Goal: Navigation & Orientation: Find specific page/section

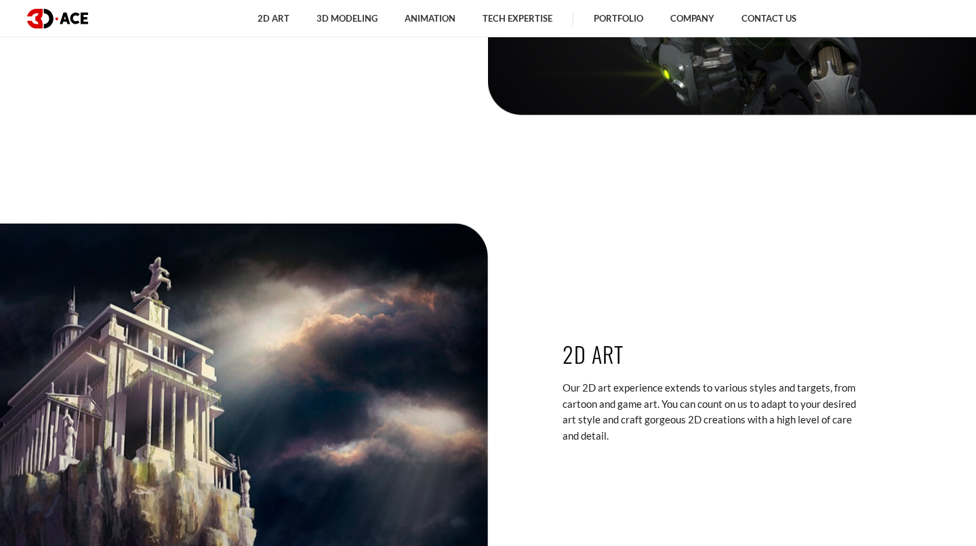
scroll to position [2778, 0]
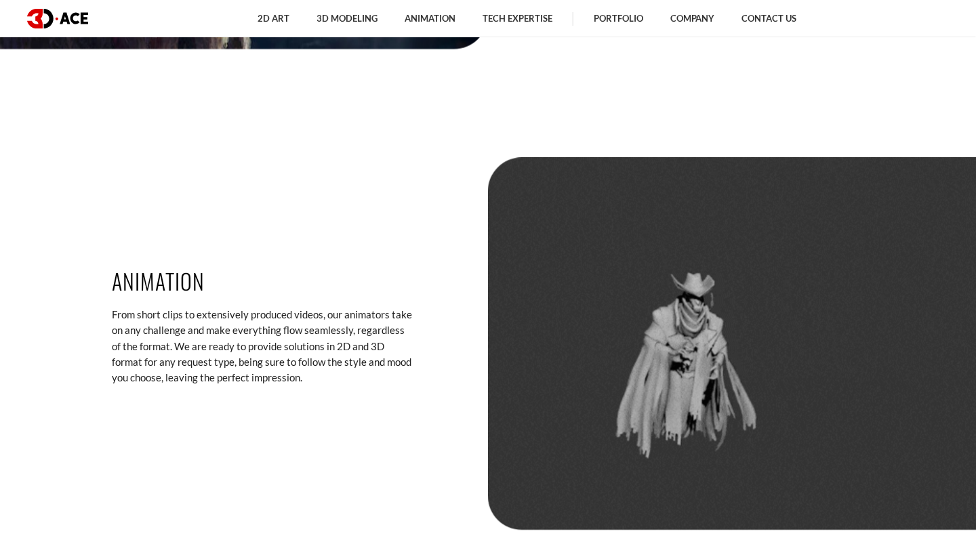
drag, startPoint x: 443, startPoint y: 240, endPoint x: 436, endPoint y: 237, distance: 7.3
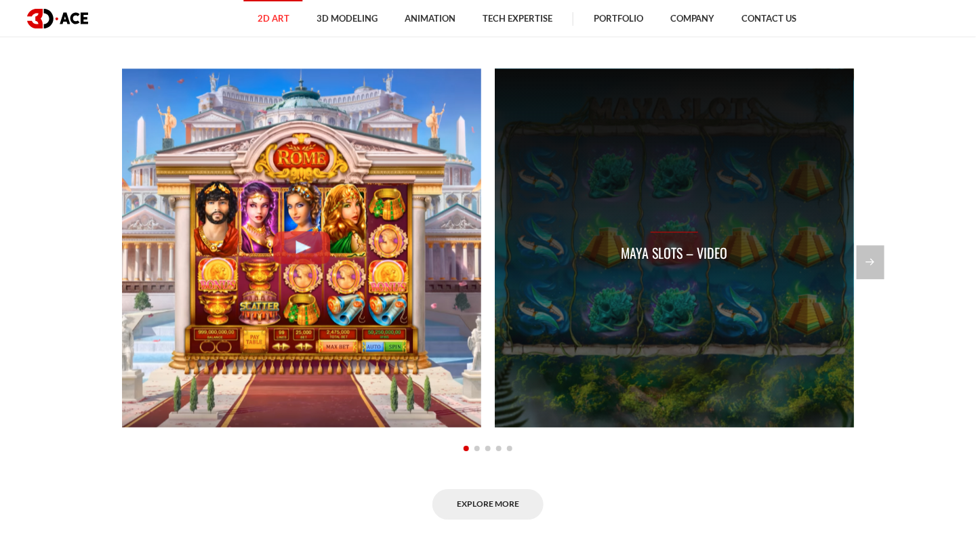
scroll to position [1016, 0]
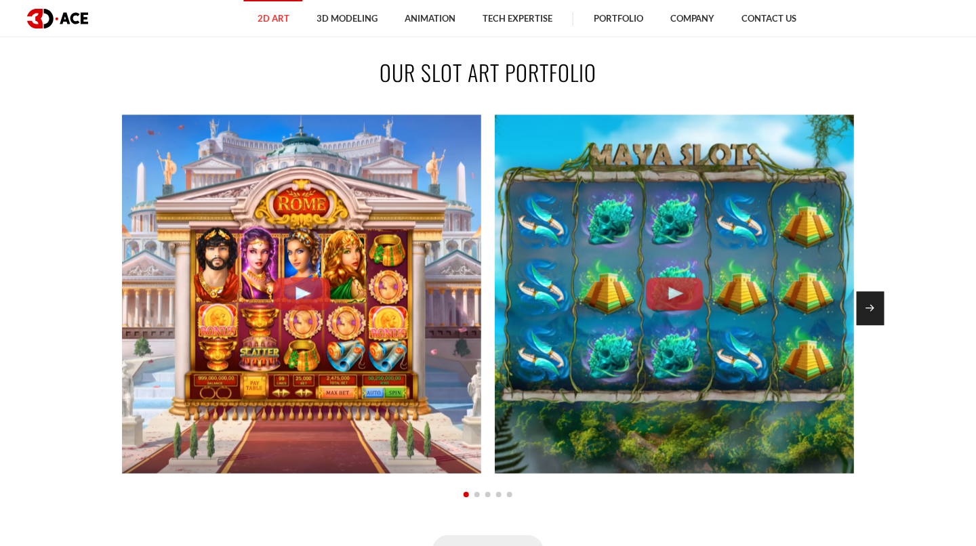
click at [871, 305] on div "Next slide" at bounding box center [870, 308] width 28 height 34
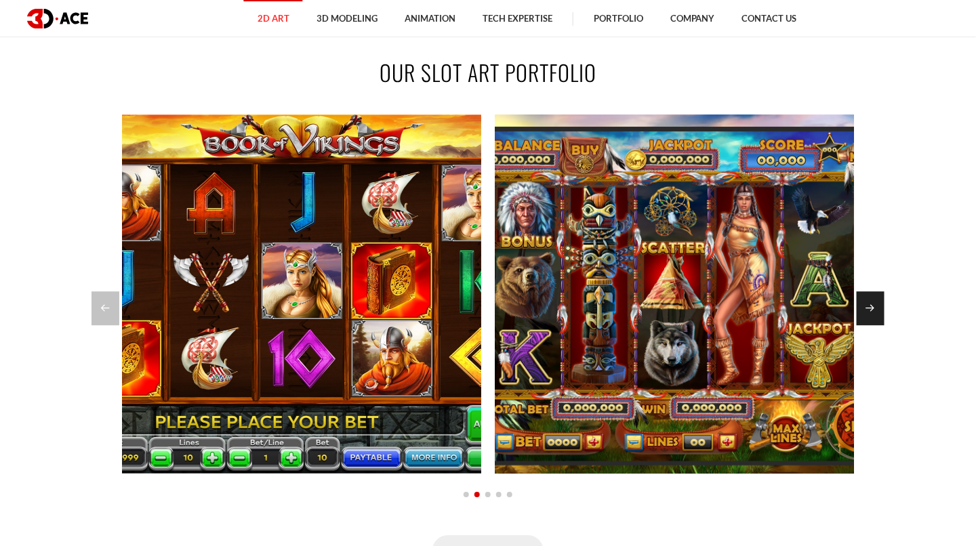
click at [871, 305] on div "Next slide" at bounding box center [870, 308] width 28 height 34
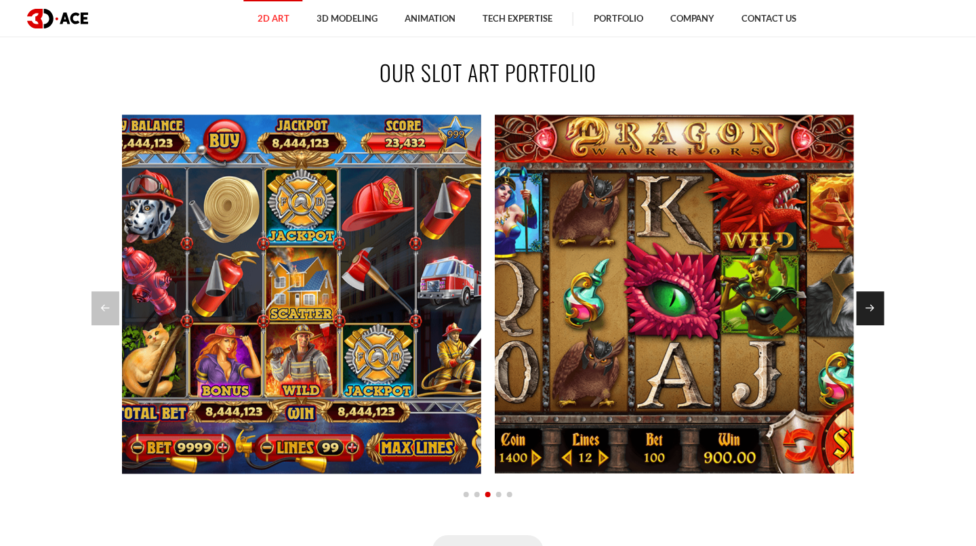
click at [871, 305] on div "Next slide" at bounding box center [870, 308] width 28 height 34
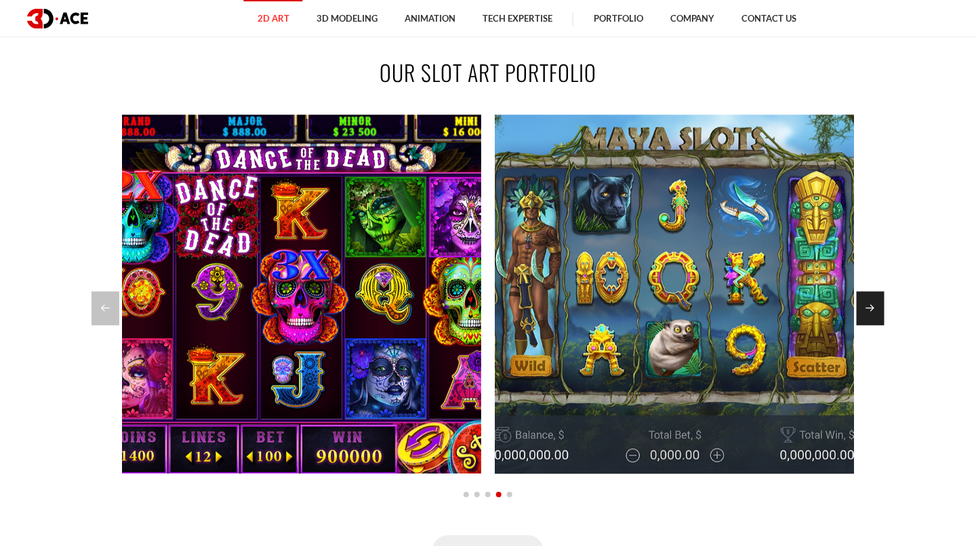
click at [871, 305] on div "Next slide" at bounding box center [870, 308] width 28 height 34
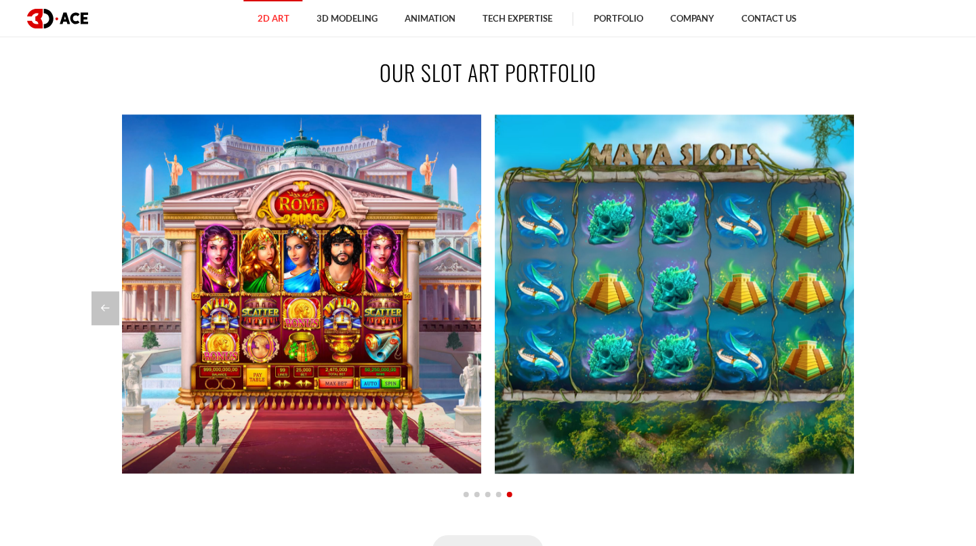
click at [871, 305] on div at bounding box center [487, 308] width 793 height 34
